Goal: Find specific page/section: Find specific page/section

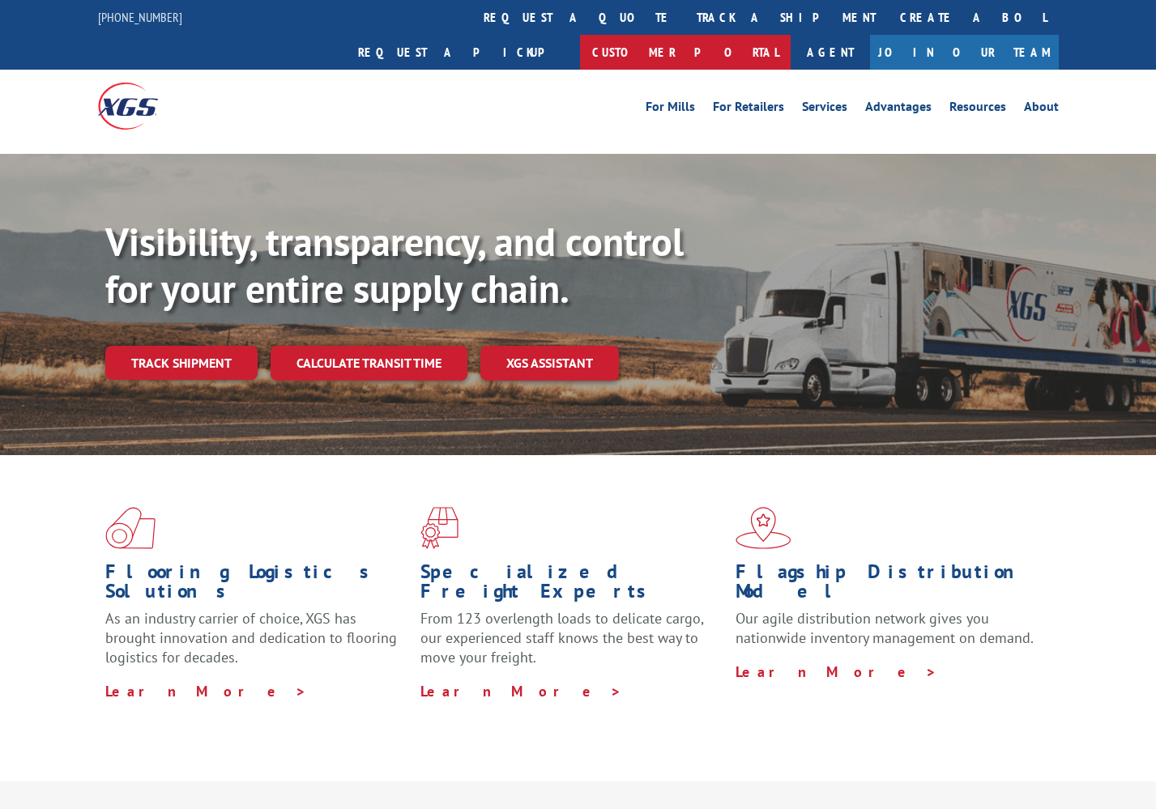
click at [791, 35] on link "Customer Portal" at bounding box center [685, 52] width 211 height 35
